Goal: Task Accomplishment & Management: Manage account settings

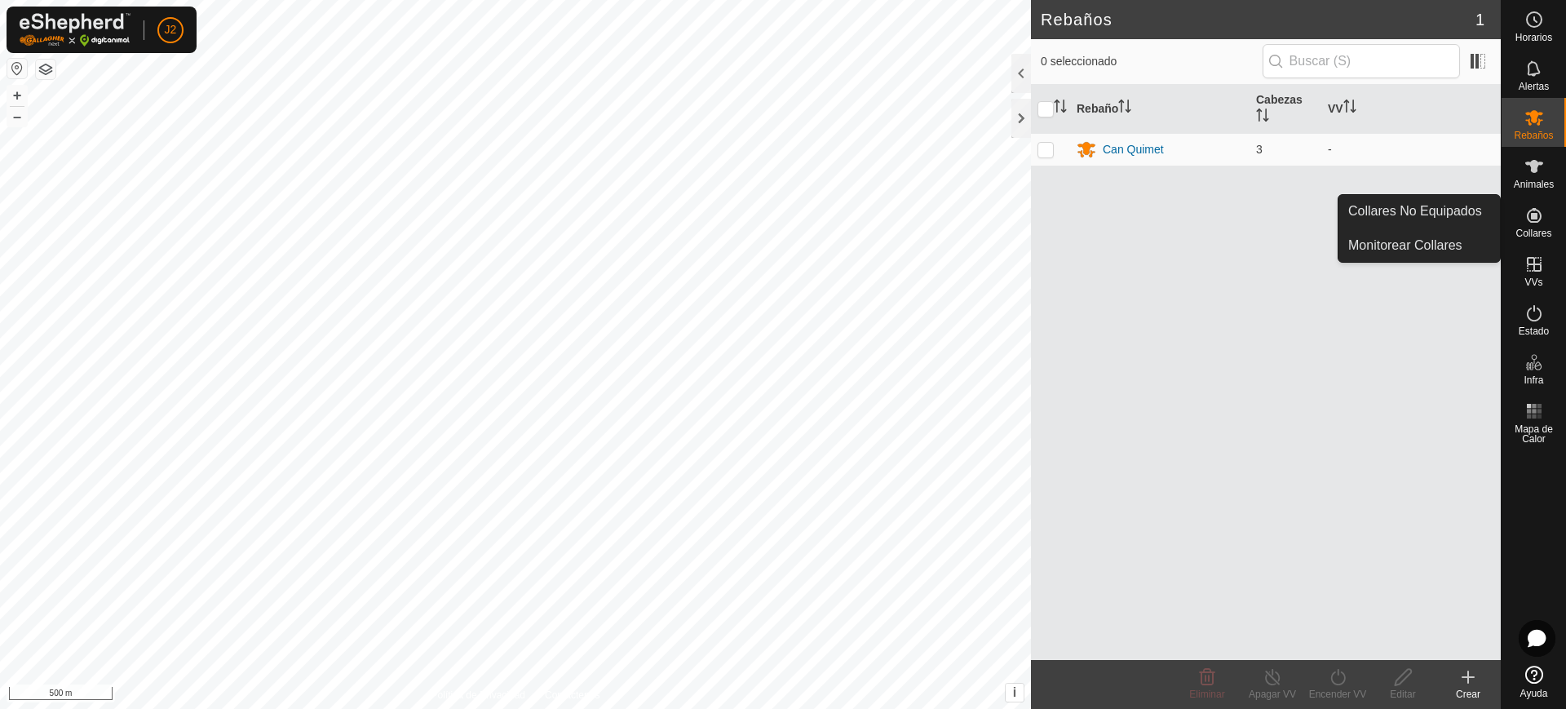
click at [1535, 214] on icon at bounding box center [1534, 215] width 15 height 15
click at [1484, 206] on link "Collares No Equipados" at bounding box center [1420, 211] width 162 height 33
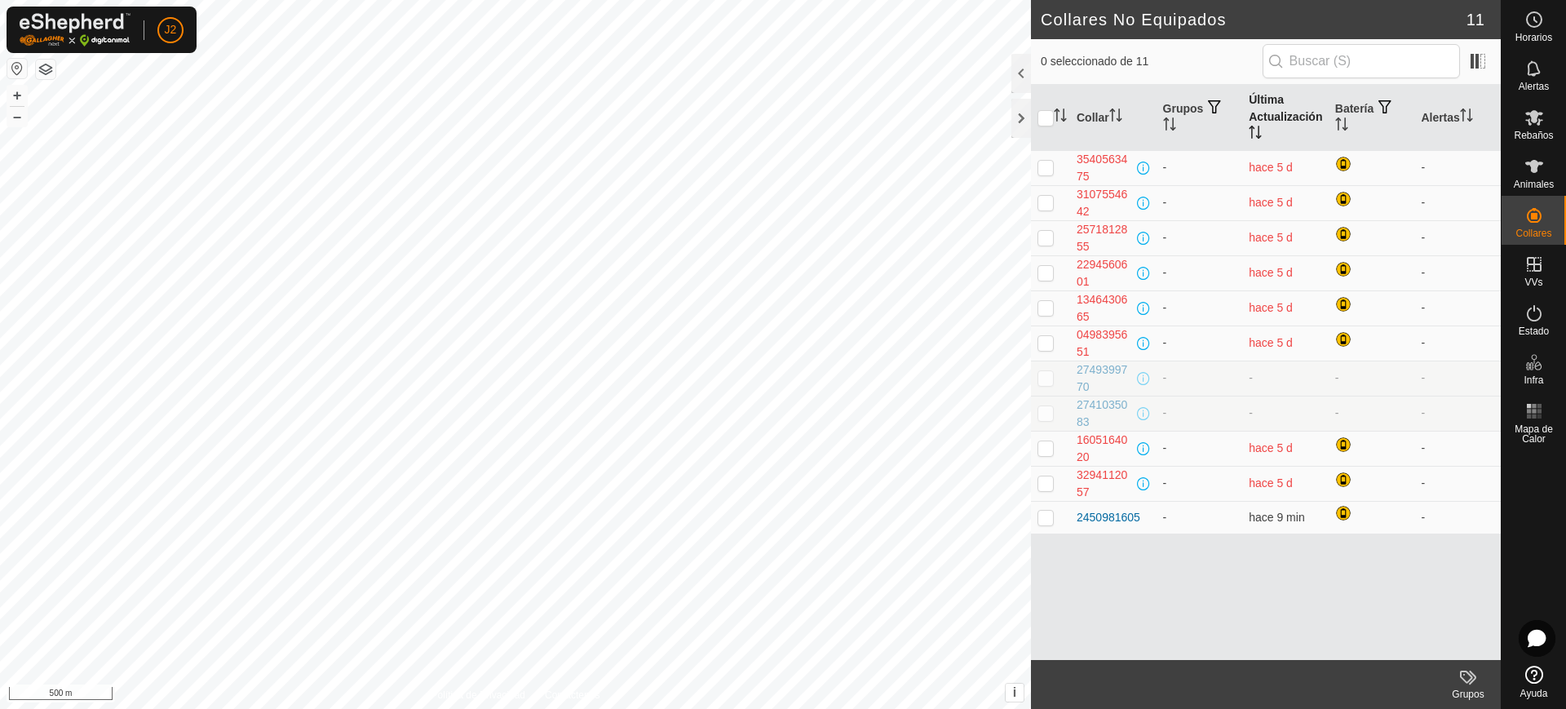
click at [1265, 123] on th "Última Actualización" at bounding box center [1285, 118] width 86 height 66
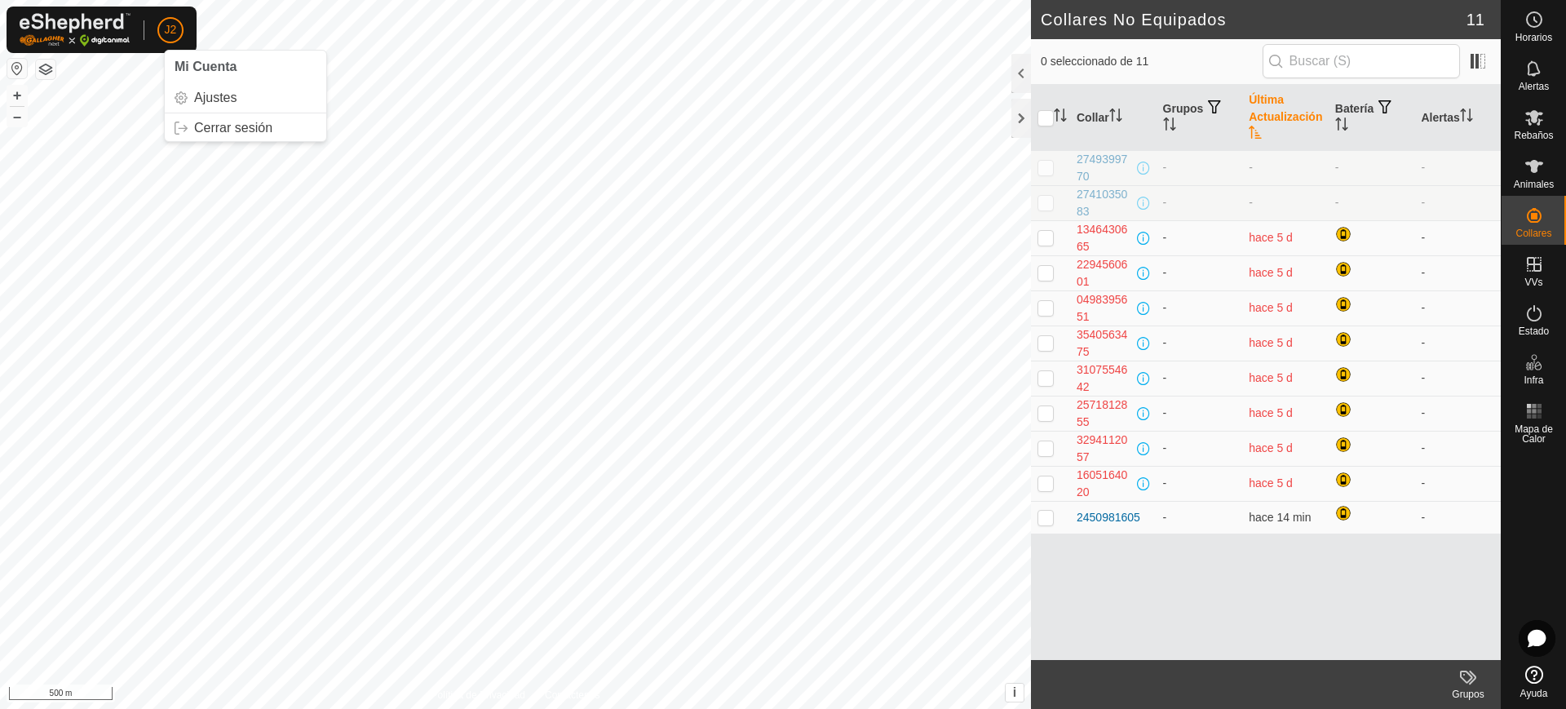
click at [165, 31] on span "J2" at bounding box center [171, 29] width 12 height 17
click at [206, 125] on link "Cerrar sesión" at bounding box center [246, 128] width 162 height 26
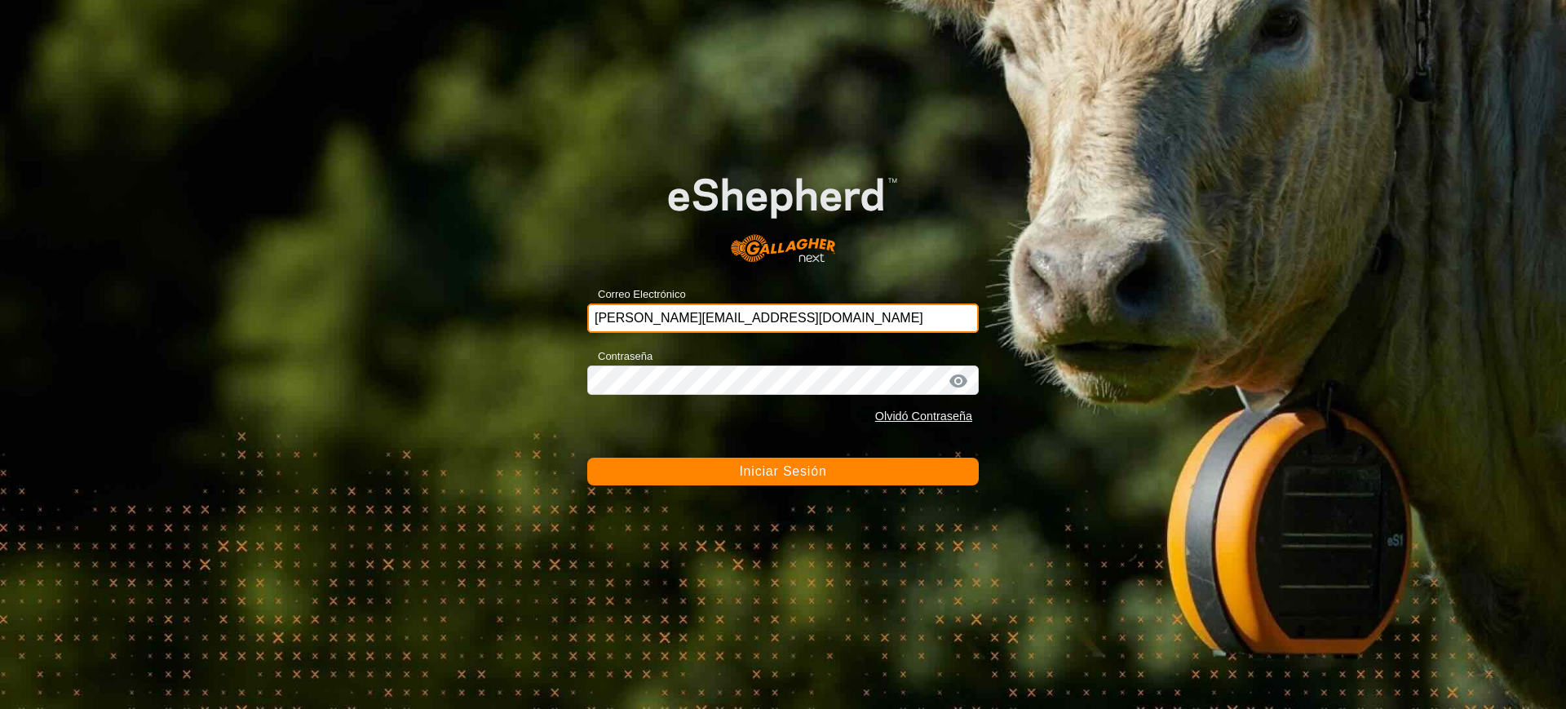
drag, startPoint x: 832, startPoint y: 316, endPoint x: 497, endPoint y: 320, distance: 335.3
click at [498, 320] on div "Correo Electrónico [PERSON_NAME][EMAIL_ADDRESS][DOMAIN_NAME] Contraseña Olvidó …" at bounding box center [783, 354] width 1566 height 709
type input "[EMAIL_ADDRESS][DOMAIN_NAME]"
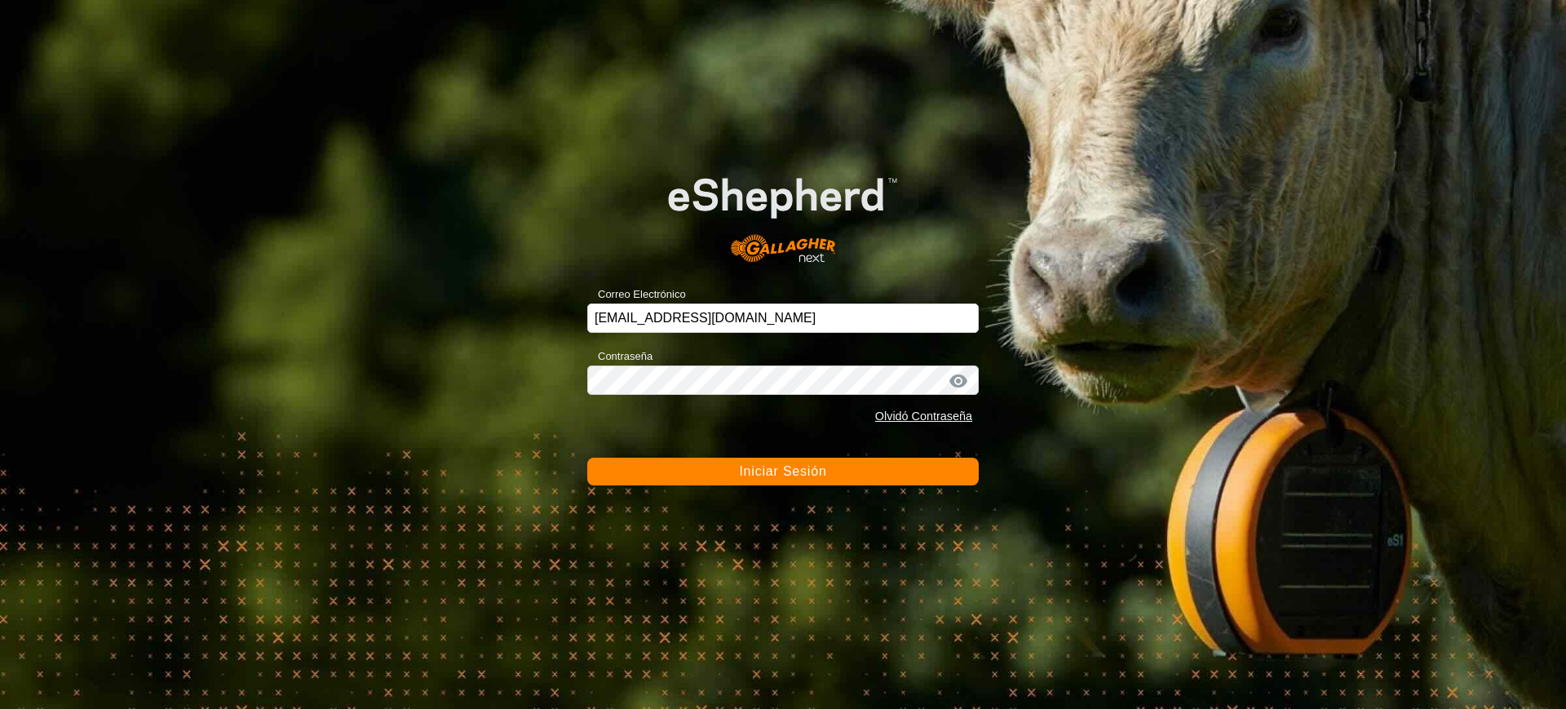
click at [777, 477] on span "Iniciar Sesión" at bounding box center [782, 471] width 87 height 14
